Goal: Transaction & Acquisition: Book appointment/travel/reservation

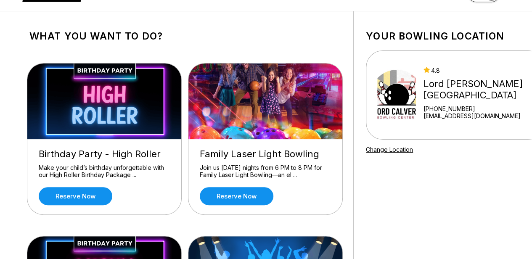
scroll to position [27, 0]
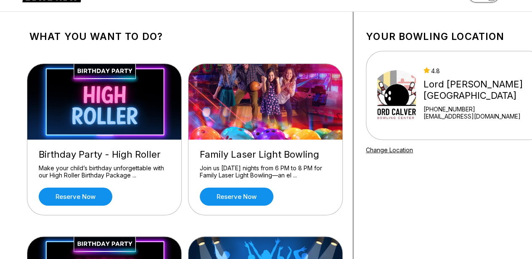
click at [81, 182] on div "Birthday Party - High Roller Make your child’s birthday unforgettable with our …" at bounding box center [104, 177] width 154 height 75
click at [82, 199] on link "Reserve now" at bounding box center [76, 197] width 74 height 18
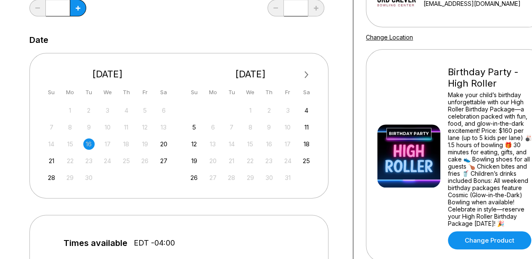
scroll to position [148, 0]
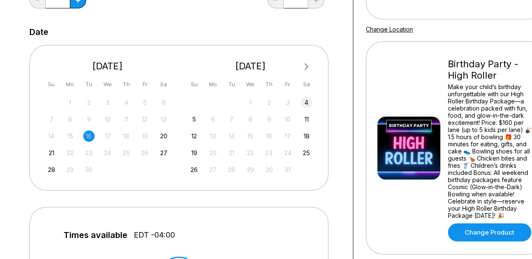
click at [308, 99] on div "4" at bounding box center [306, 102] width 11 height 11
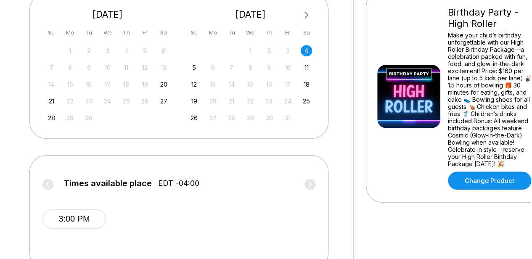
scroll to position [199, 0]
click at [310, 68] on div "11" at bounding box center [306, 67] width 11 height 11
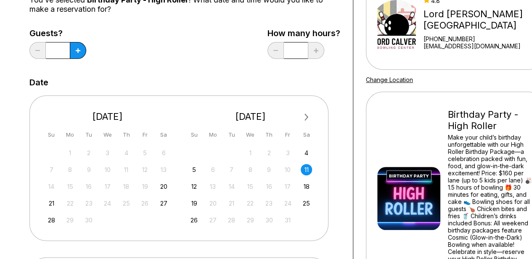
scroll to position [0, 0]
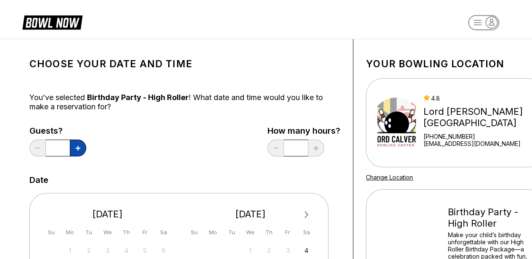
click at [82, 148] on button at bounding box center [78, 148] width 16 height 17
type input "*"
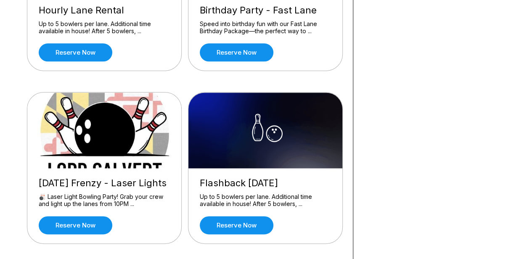
scroll to position [517, 0]
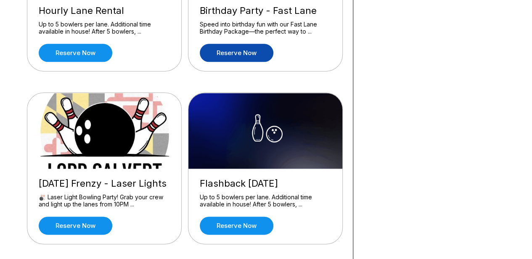
click at [243, 46] on link "Reserve now" at bounding box center [237, 53] width 74 height 18
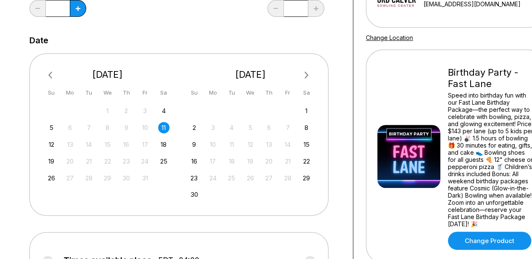
scroll to position [141, 0]
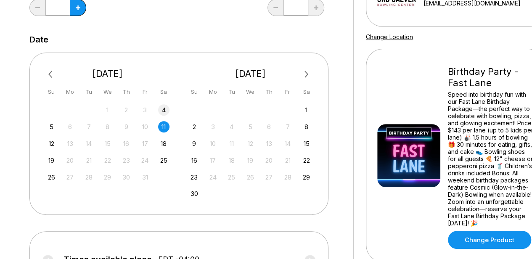
click at [165, 106] on div "4" at bounding box center [163, 109] width 11 height 11
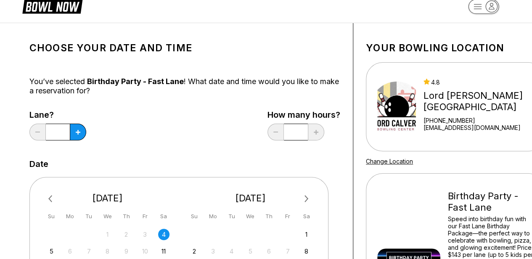
scroll to position [0, 0]
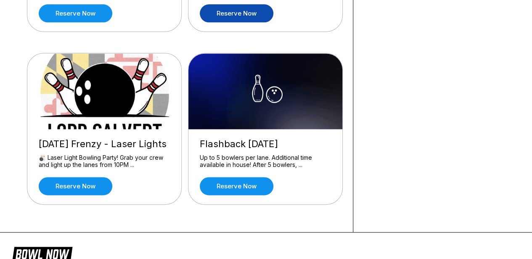
scroll to position [557, 0]
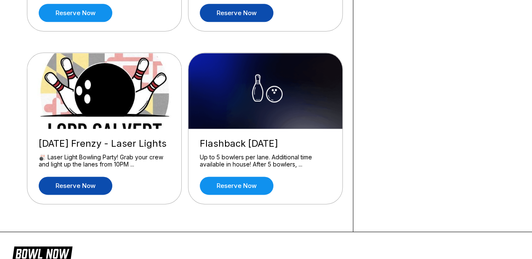
click at [93, 183] on link "Reserve now" at bounding box center [76, 186] width 74 height 18
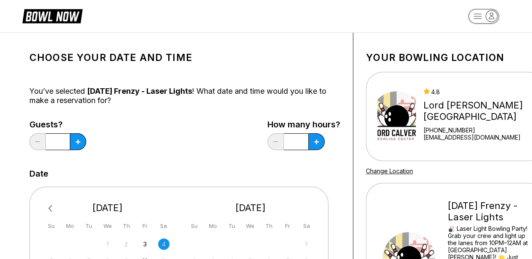
scroll to position [6, 0]
click at [313, 142] on button at bounding box center [316, 142] width 16 height 17
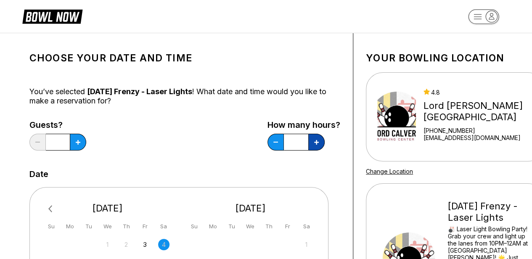
click at [313, 142] on button at bounding box center [316, 142] width 16 height 17
type input "*"
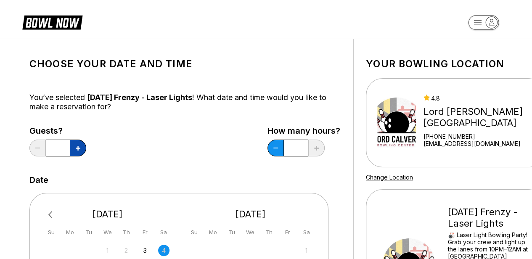
click at [74, 142] on button at bounding box center [78, 148] width 16 height 17
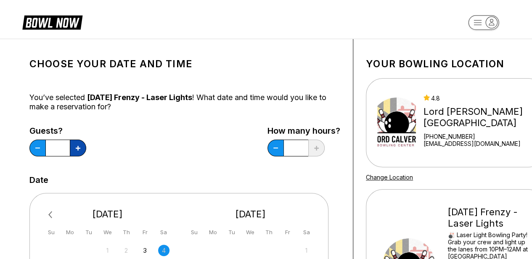
click at [74, 142] on button at bounding box center [78, 148] width 16 height 17
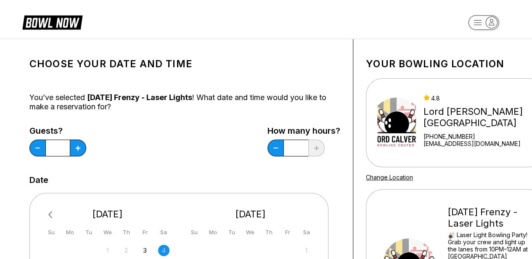
type input "**"
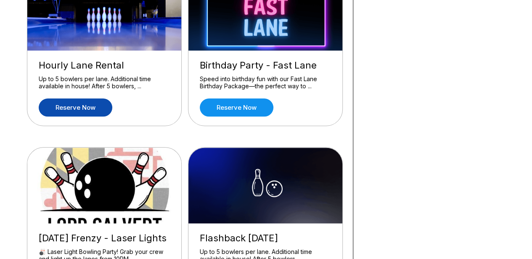
scroll to position [487, 0]
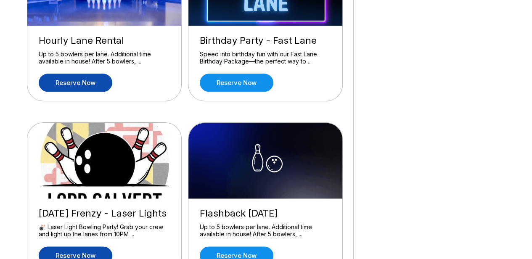
click at [95, 80] on link "Reserve now" at bounding box center [76, 83] width 74 height 18
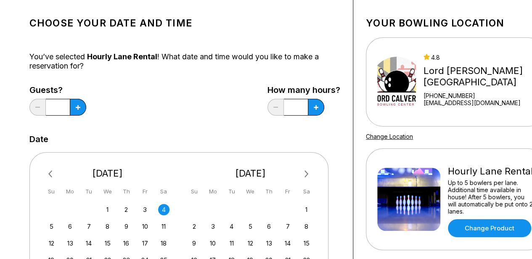
scroll to position [40, 0]
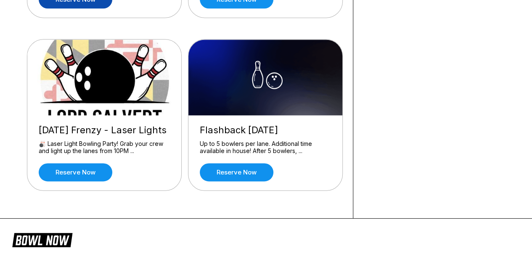
scroll to position [579, 0]
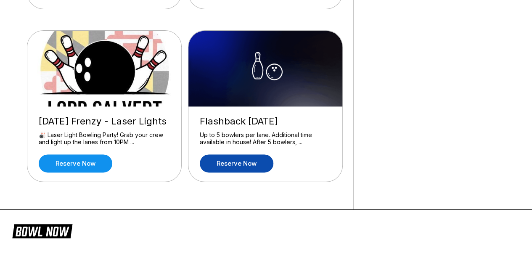
click at [231, 159] on link "Reserve now" at bounding box center [237, 163] width 74 height 18
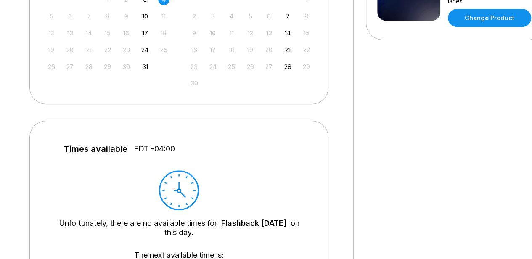
scroll to position [252, 0]
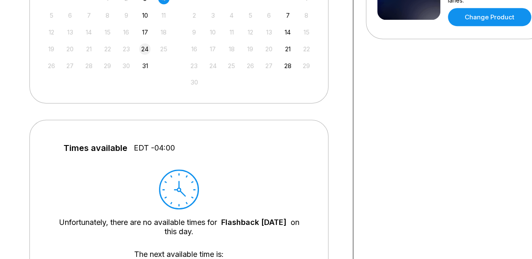
click at [147, 45] on div "24" at bounding box center [144, 48] width 11 height 11
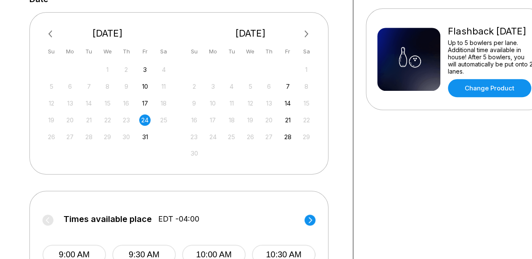
scroll to position [212, 0]
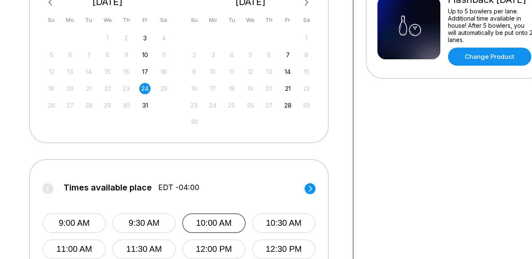
click at [226, 224] on button "10:00 AM" at bounding box center [214, 223] width 64 height 20
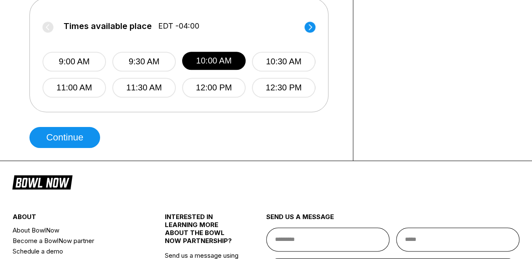
scroll to position [389, 0]
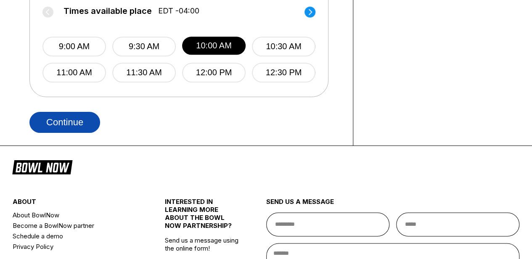
click at [51, 119] on button "Continue" at bounding box center [64, 122] width 71 height 21
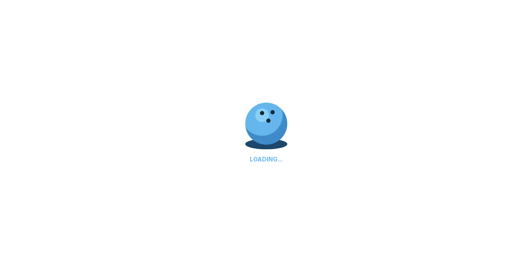
select select "**"
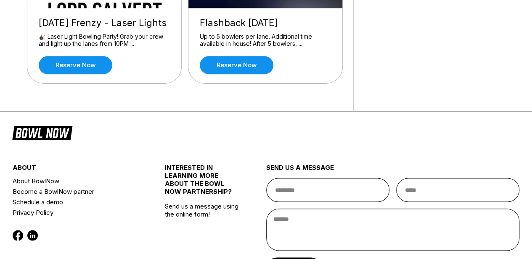
scroll to position [739, 0]
